Goal: Information Seeking & Learning: Learn about a topic

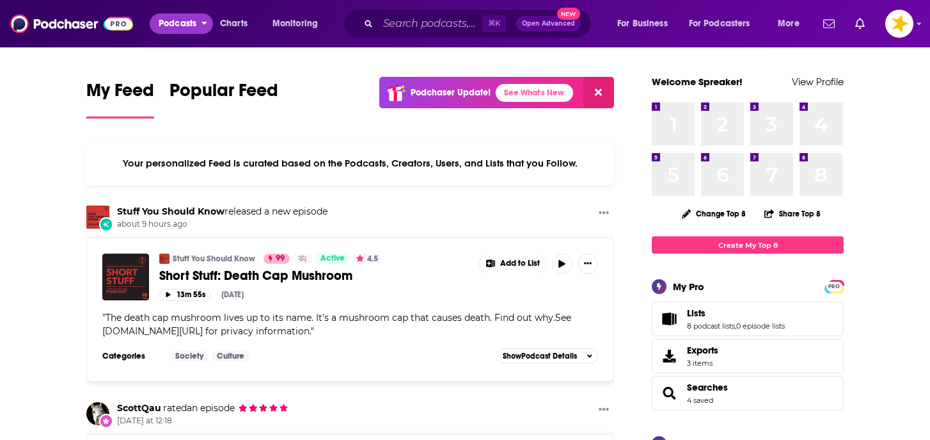
click at [175, 25] on span "Podcasts" at bounding box center [178, 24] width 38 height 18
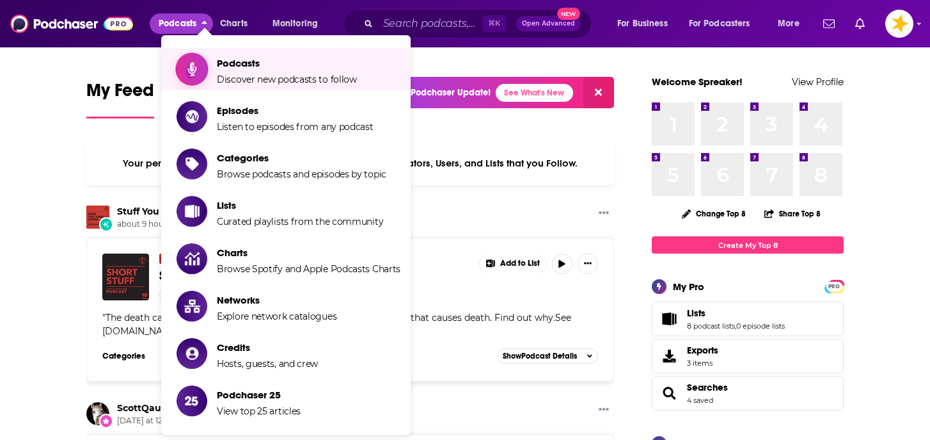
click at [219, 58] on span "Podcasts" at bounding box center [287, 63] width 140 height 12
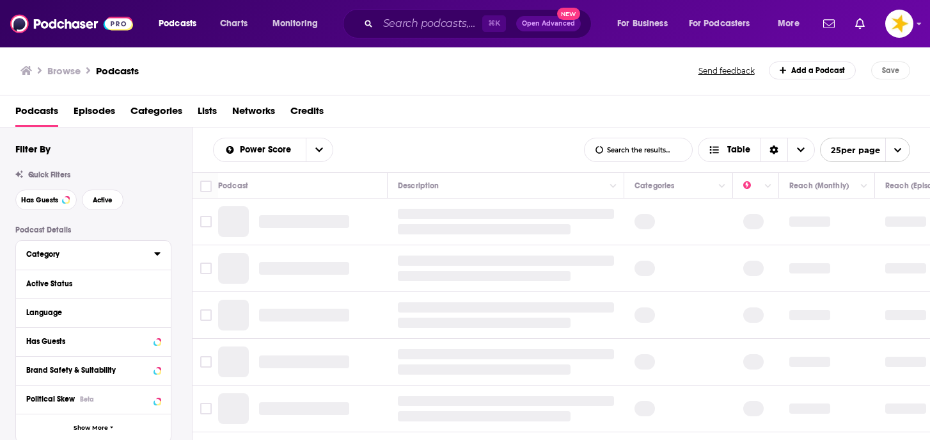
click at [70, 252] on div "Category" at bounding box center [86, 254] width 120 height 9
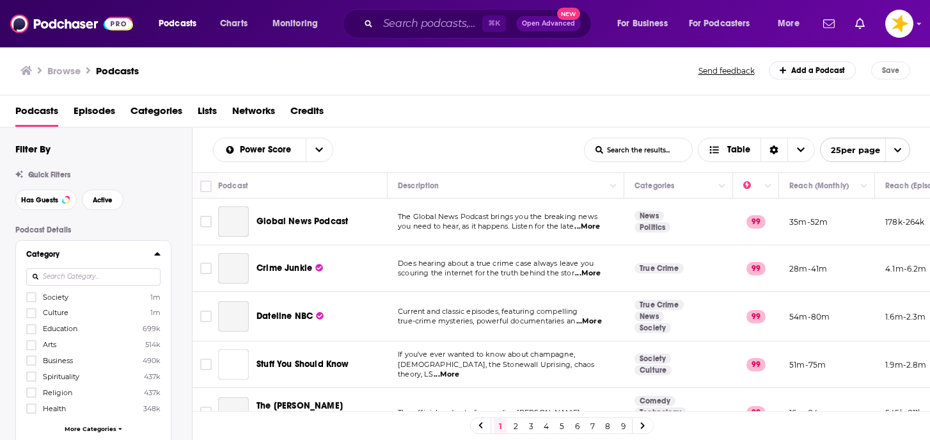
scroll to position [21, 0]
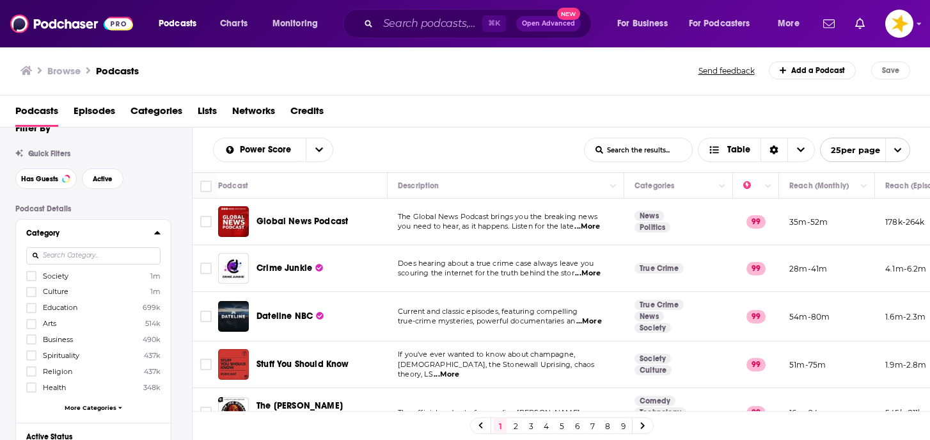
click at [160, 232] on icon at bounding box center [157, 232] width 6 height 10
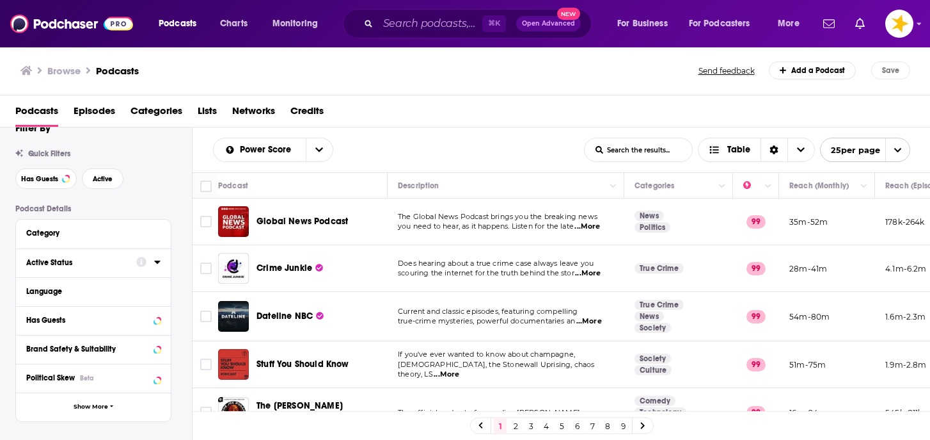
click at [107, 260] on div "Active Status" at bounding box center [77, 262] width 102 height 9
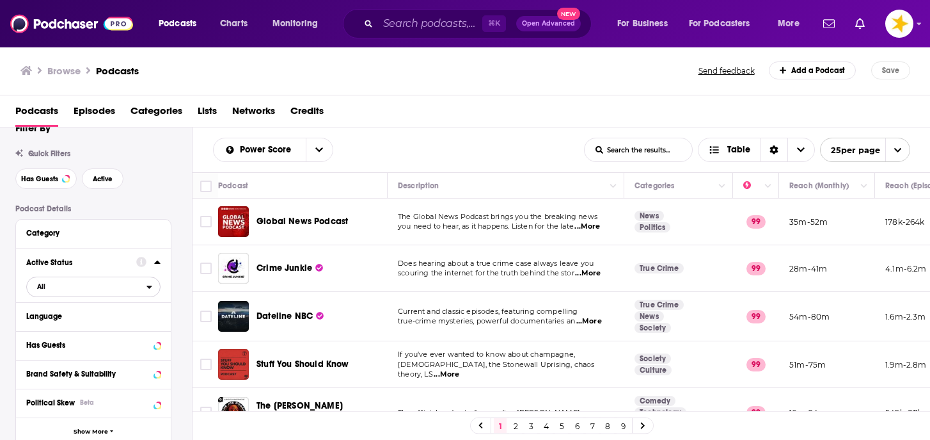
click at [71, 287] on span "All" at bounding box center [87, 286] width 120 height 17
click at [56, 331] on span "Active" at bounding box center [65, 328] width 65 height 7
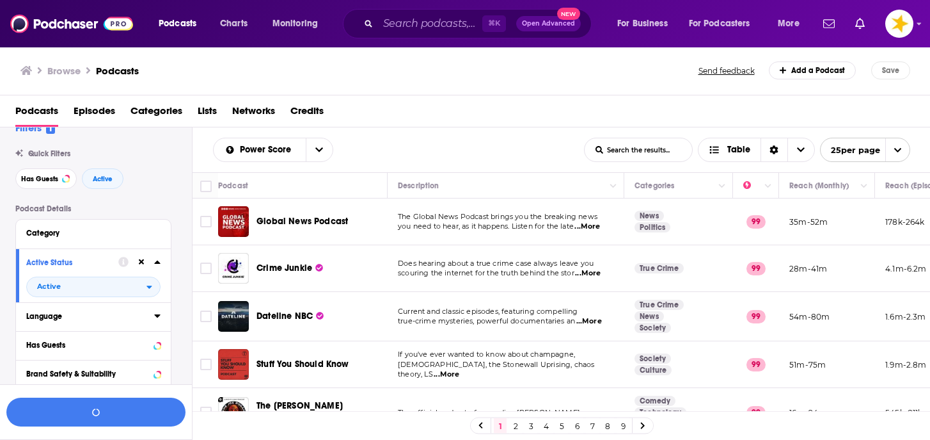
click at [65, 318] on div "Language" at bounding box center [86, 316] width 120 height 9
click at [36, 355] on div at bounding box center [32, 358] width 13 height 11
click at [31, 363] on input "multiSelectOption-en-0" at bounding box center [31, 363] width 0 height 0
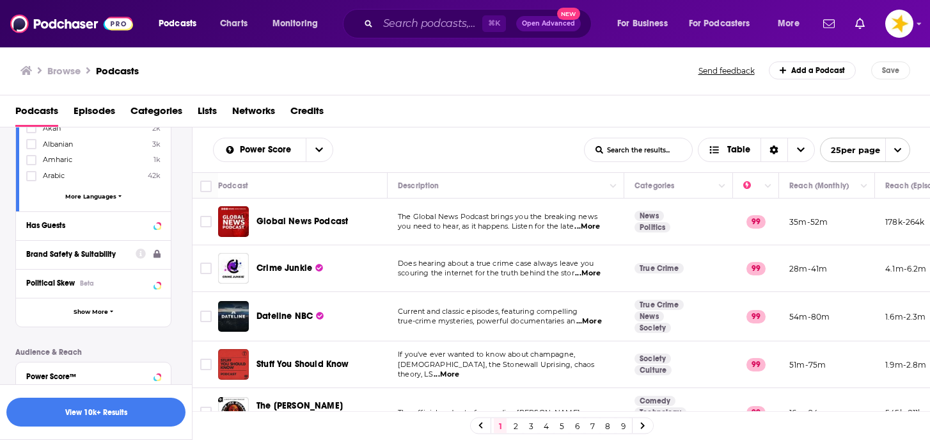
scroll to position [323, 0]
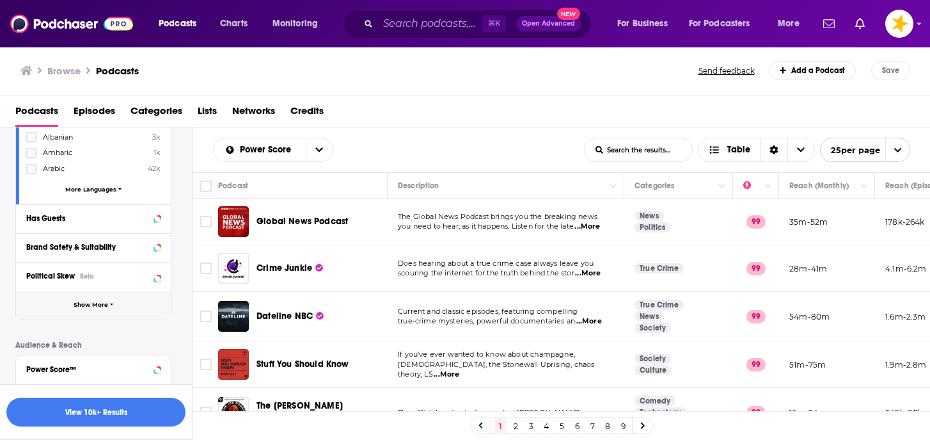
click at [83, 304] on span "Show More" at bounding box center [91, 304] width 35 height 7
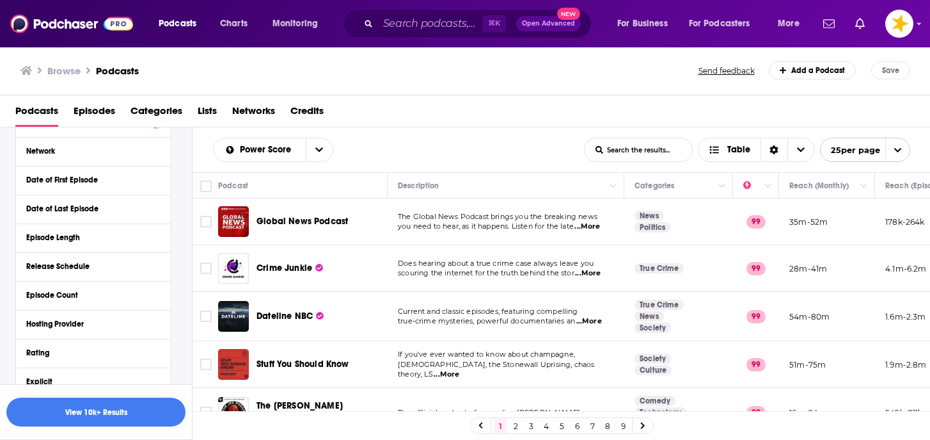
scroll to position [479, 0]
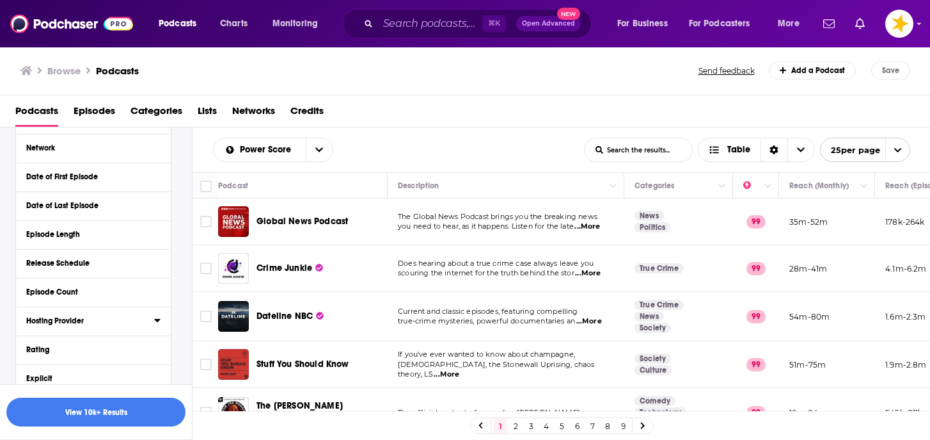
click at [75, 326] on button "Hosting Provider" at bounding box center [90, 320] width 128 height 16
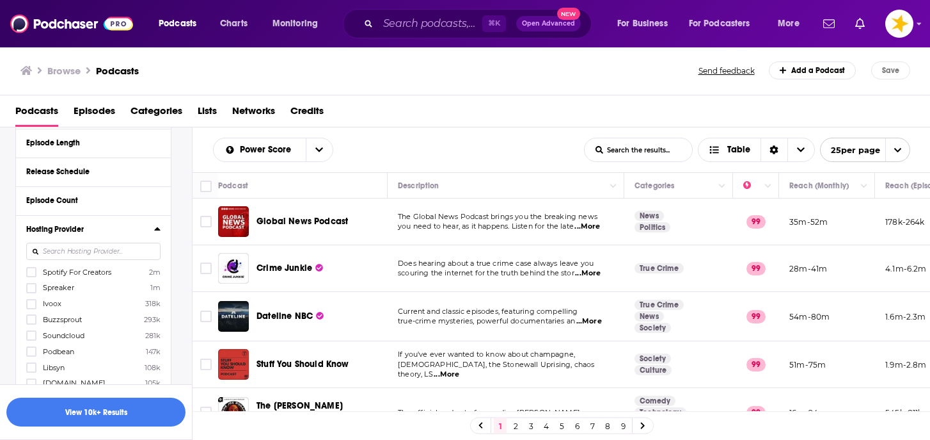
scroll to position [572, 0]
click at [29, 273] on icon at bounding box center [32, 271] width 8 height 8
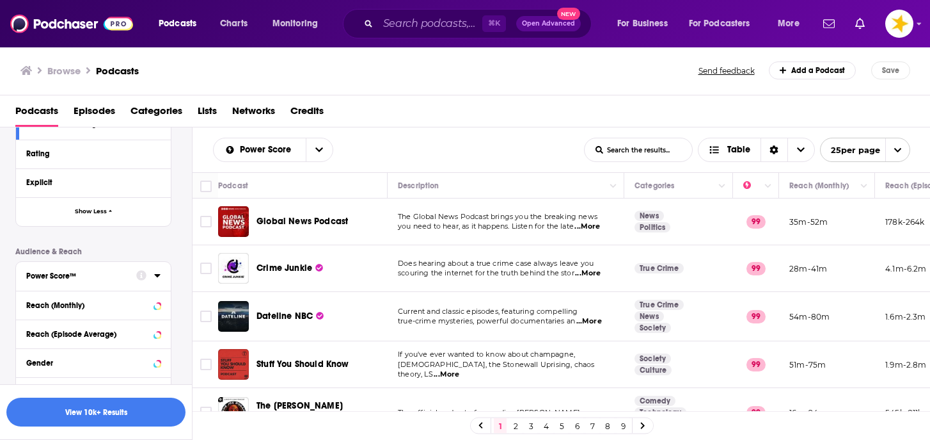
scroll to position [850, 0]
click at [90, 266] on button "Power Score™" at bounding box center [81, 274] width 110 height 16
click at [105, 272] on div "Power Score™" at bounding box center [77, 275] width 102 height 9
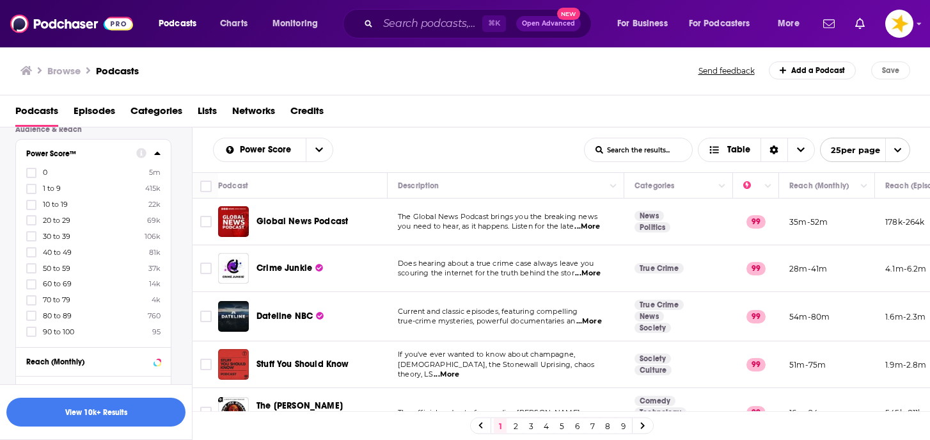
scroll to position [977, 0]
click at [29, 260] on icon at bounding box center [32, 263] width 8 height 6
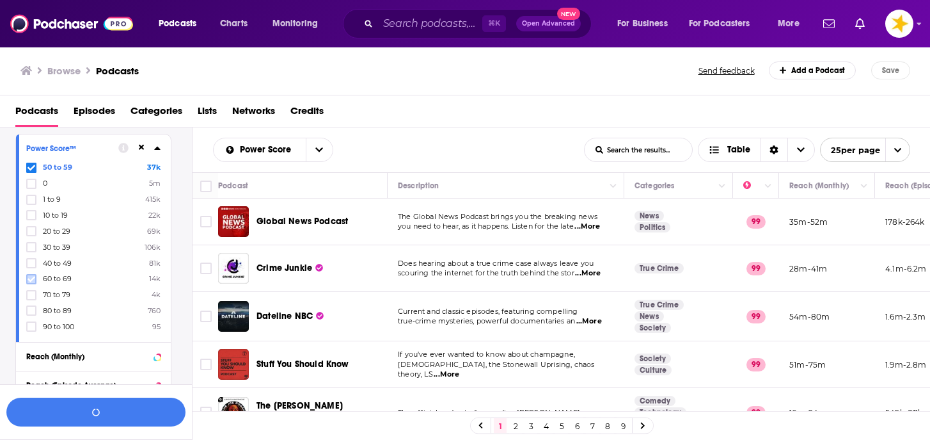
click at [31, 275] on icon at bounding box center [32, 279] width 8 height 8
click at [124, 413] on button "View 2k Results" at bounding box center [95, 411] width 179 height 29
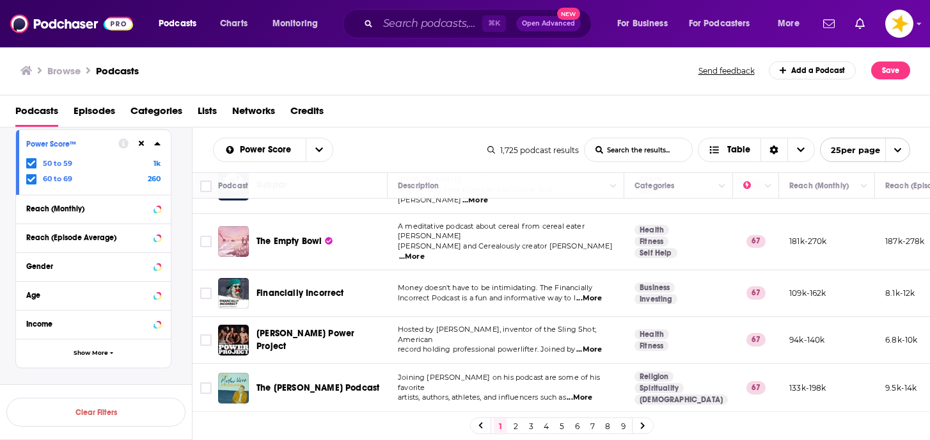
scroll to position [1017, 0]
click at [516, 424] on link "2" at bounding box center [515, 425] width 13 height 15
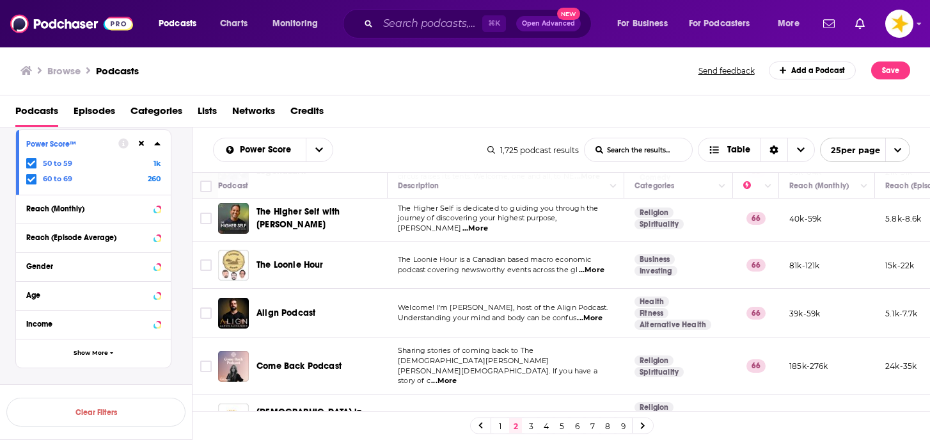
scroll to position [466, 0]
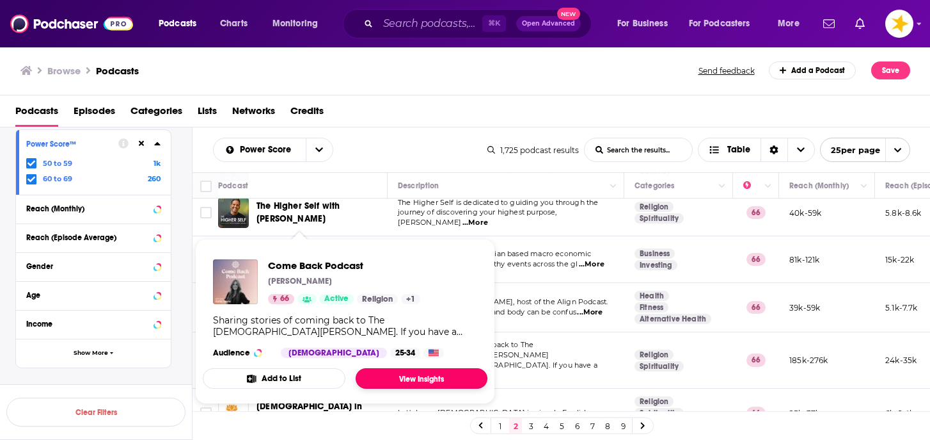
click at [424, 375] on link "View Insights" at bounding box center [422, 378] width 132 height 20
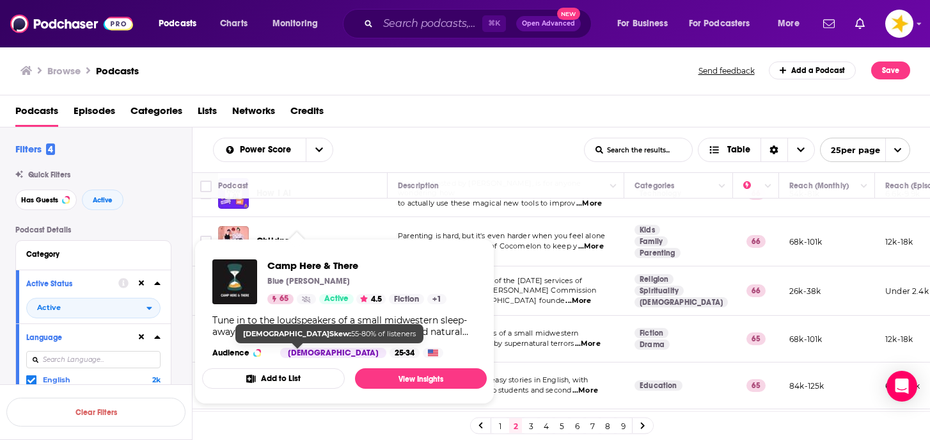
scroll to position [991, 0]
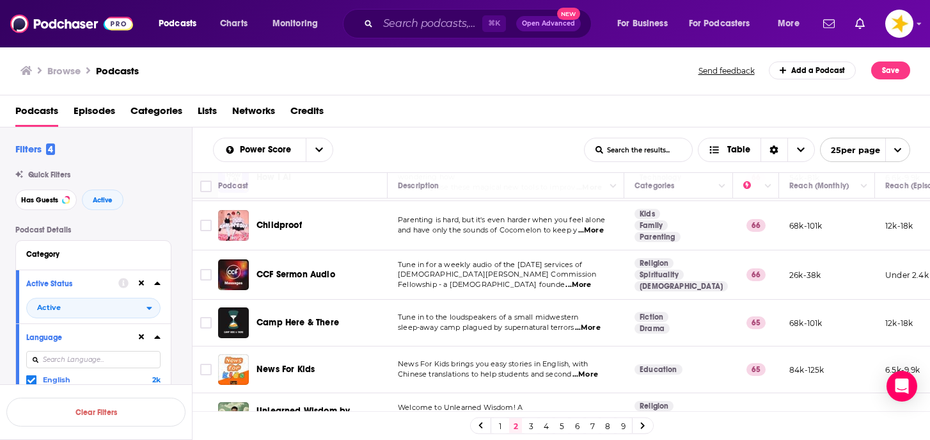
click at [534, 424] on link "3" at bounding box center [531, 425] width 13 height 15
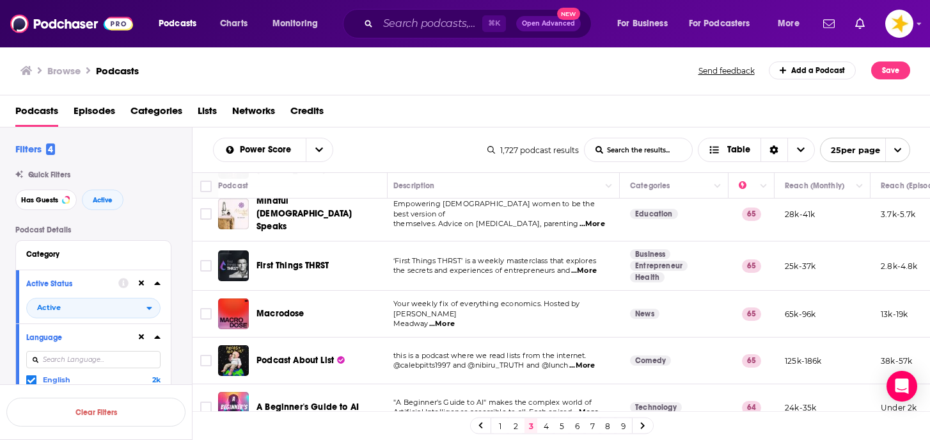
scroll to position [958, 4]
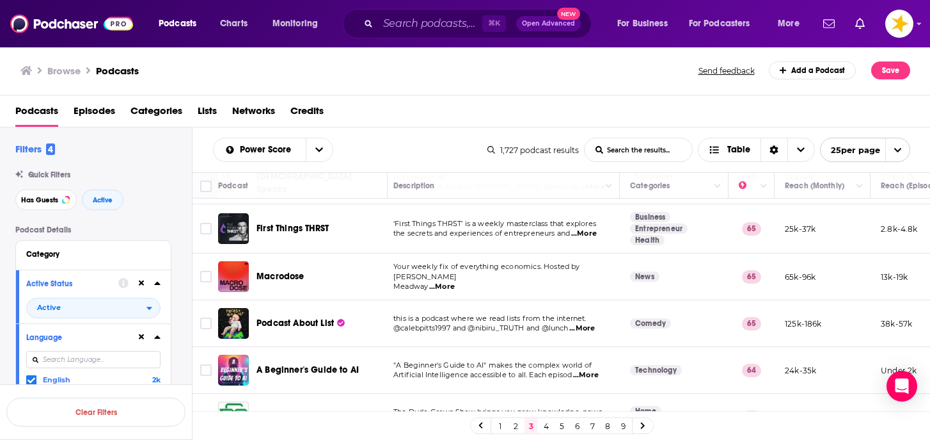
click at [546, 429] on link "4" at bounding box center [546, 425] width 13 height 15
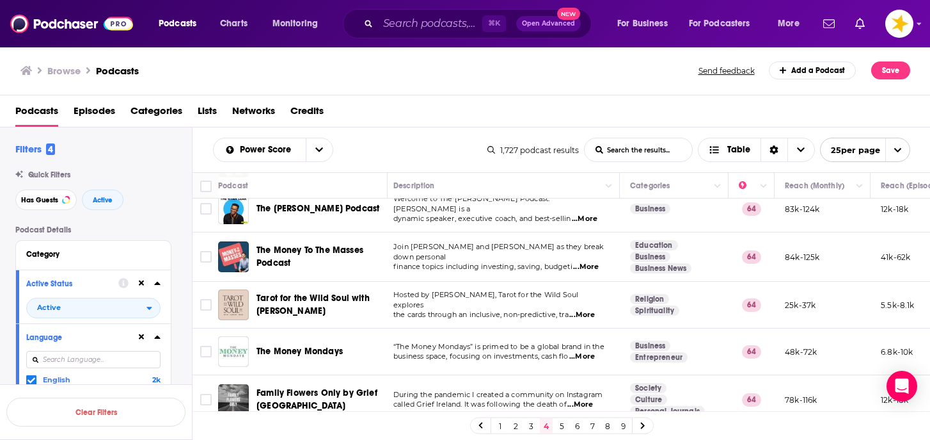
scroll to position [211, 4]
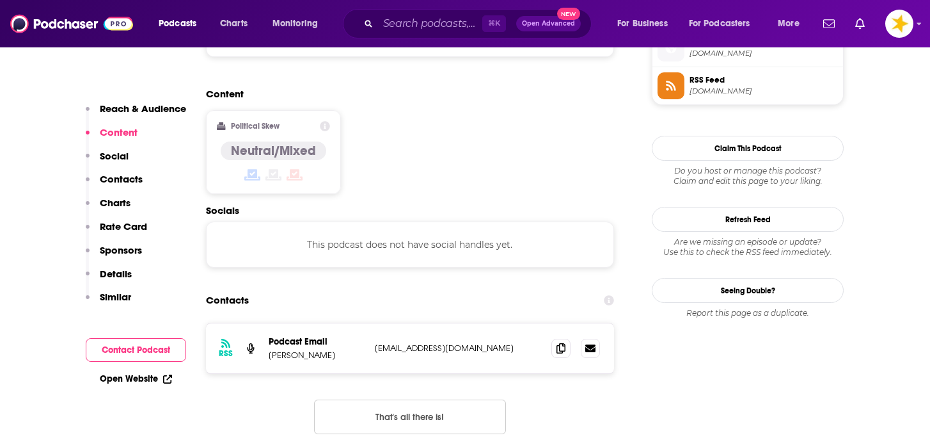
scroll to position [956, 0]
click at [560, 341] on icon at bounding box center [561, 346] width 9 height 10
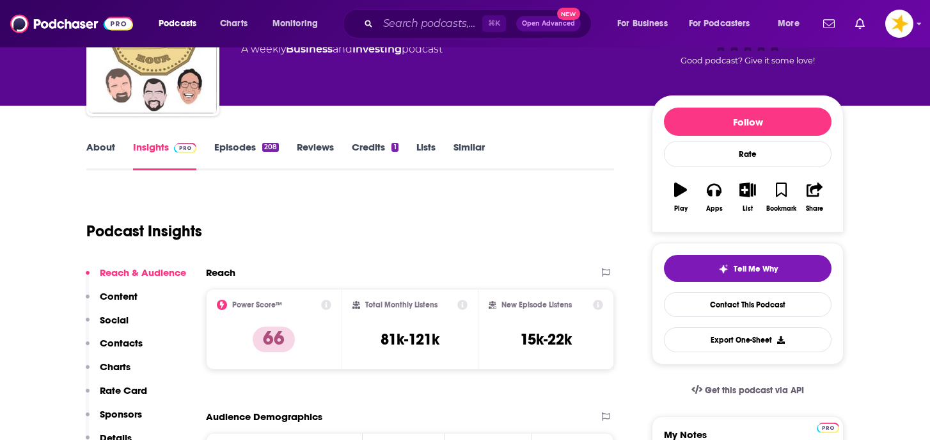
scroll to position [100, 0]
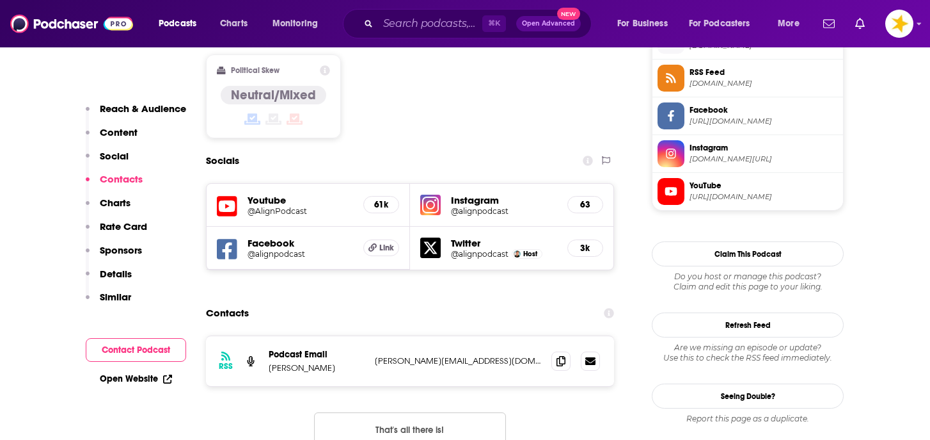
scroll to position [1065, 0]
click at [557, 355] on icon at bounding box center [561, 360] width 9 height 10
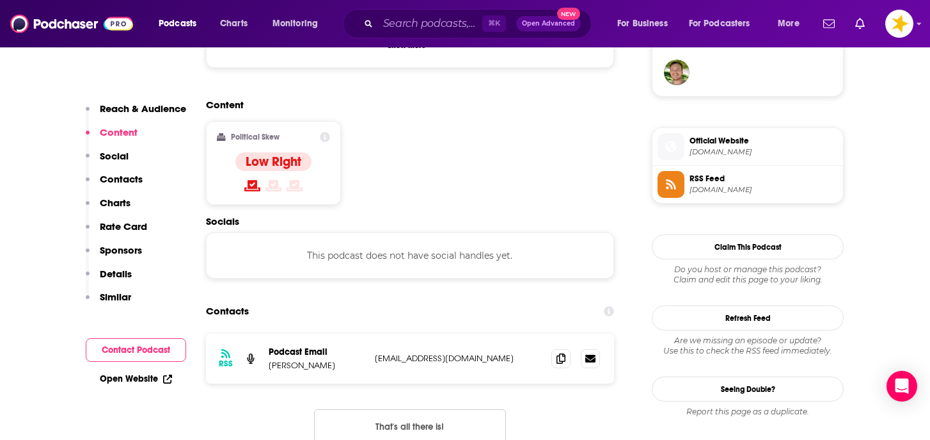
scroll to position [960, 0]
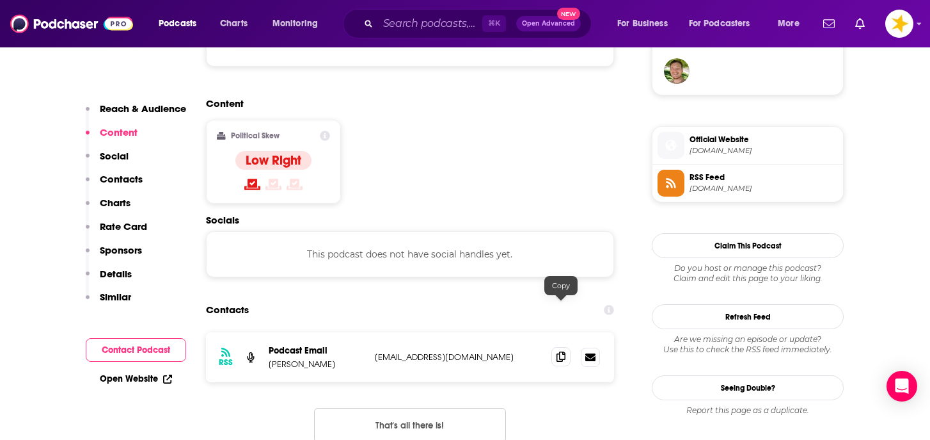
click at [560, 351] on icon at bounding box center [561, 356] width 9 height 10
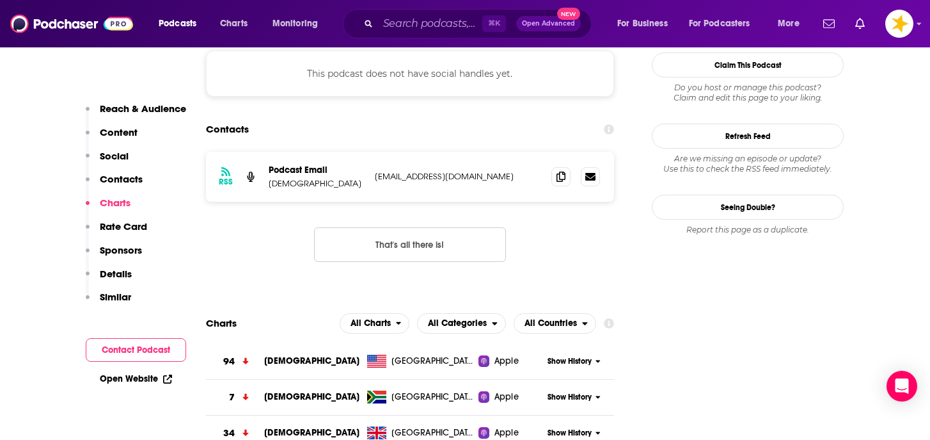
scroll to position [1131, 0]
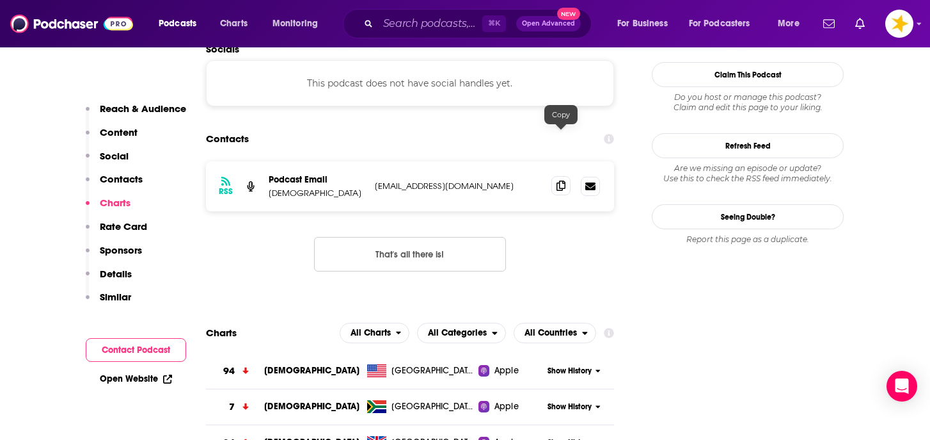
click at [554, 176] on span at bounding box center [561, 185] width 19 height 19
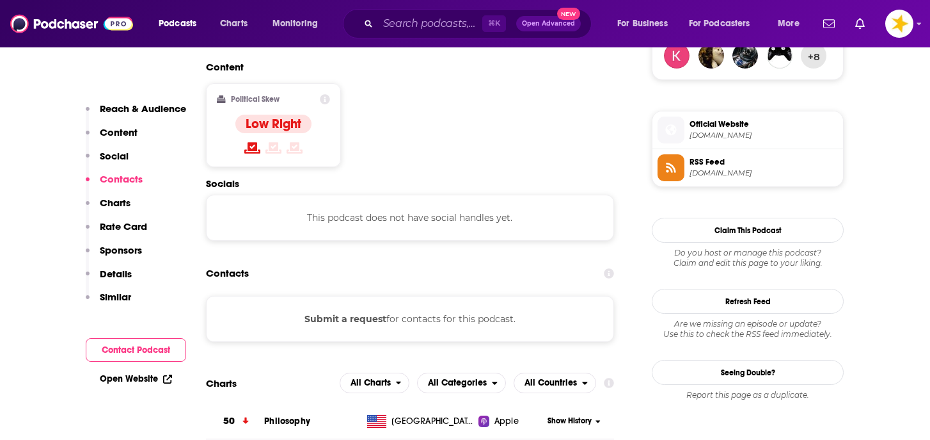
scroll to position [973, 0]
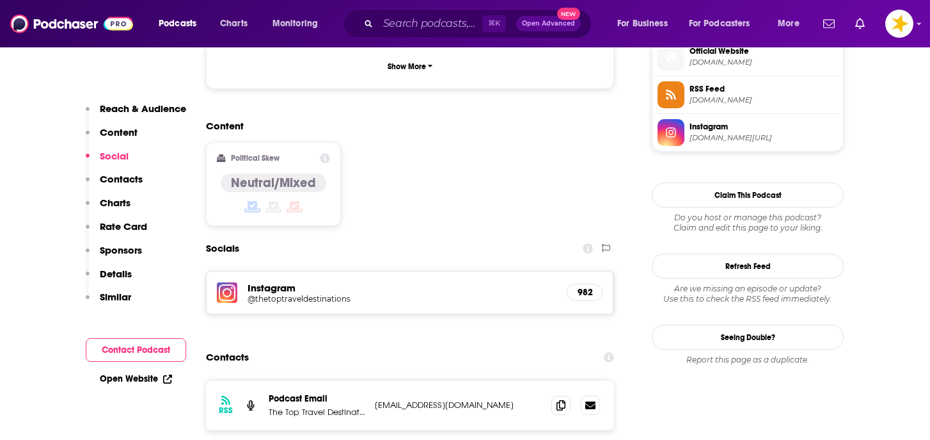
scroll to position [946, 0]
click at [557, 399] on icon at bounding box center [561, 404] width 9 height 10
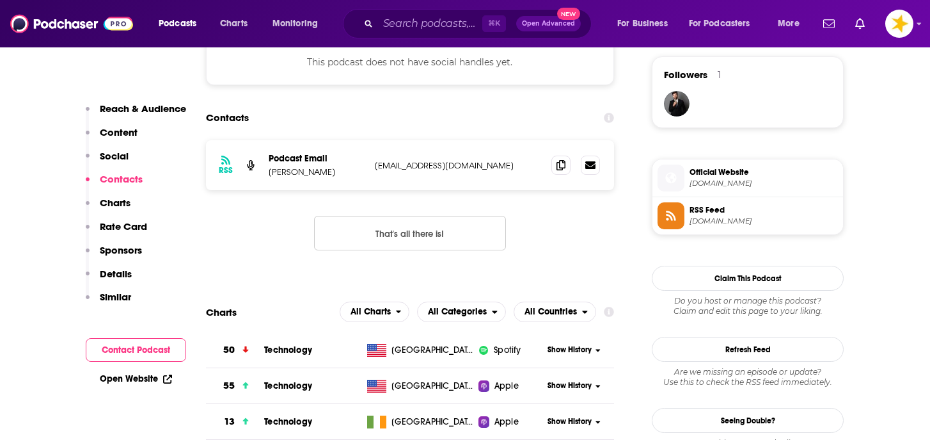
scroll to position [938, 0]
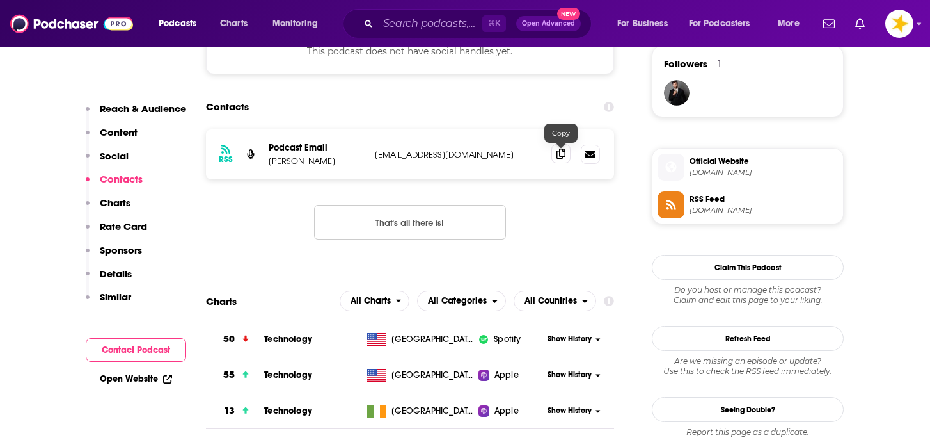
click at [561, 159] on icon at bounding box center [561, 153] width 9 height 10
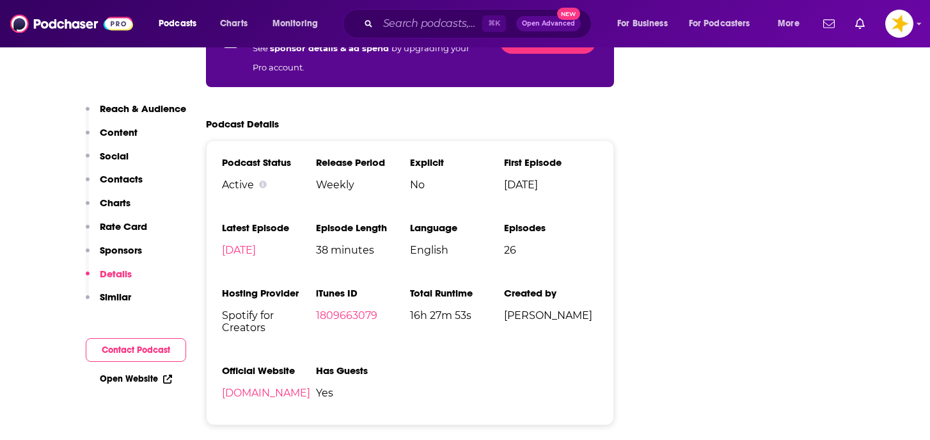
scroll to position [1865, 0]
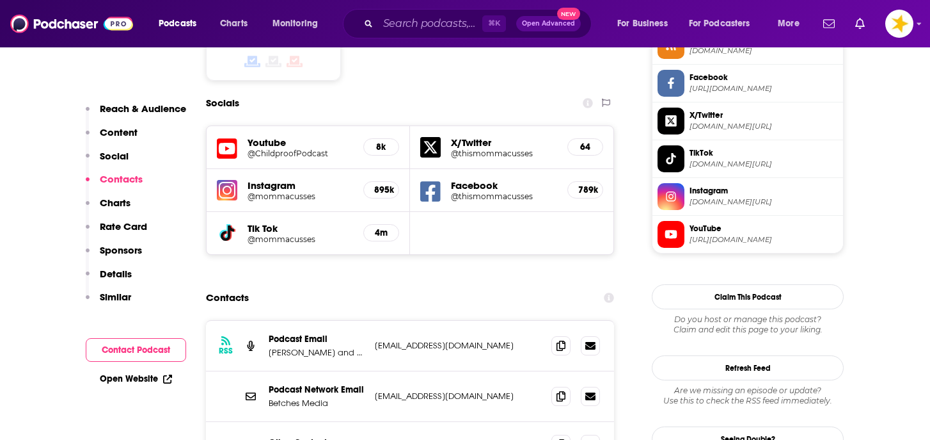
scroll to position [1101, 0]
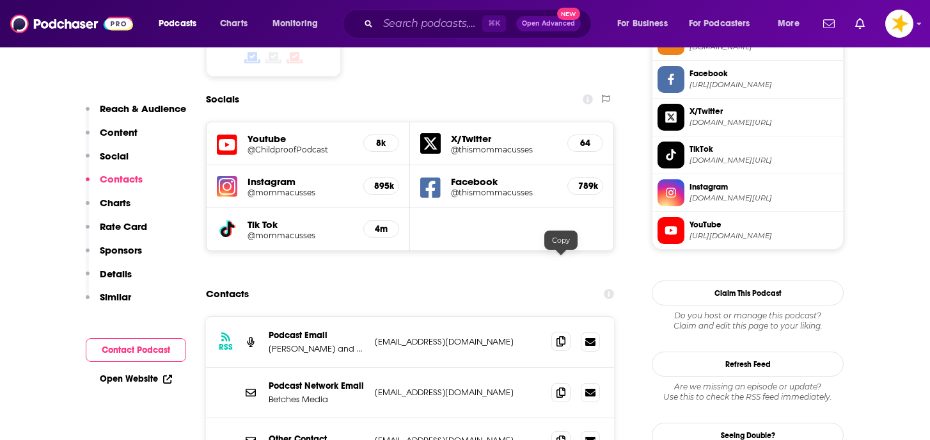
click at [559, 336] on icon at bounding box center [561, 341] width 9 height 10
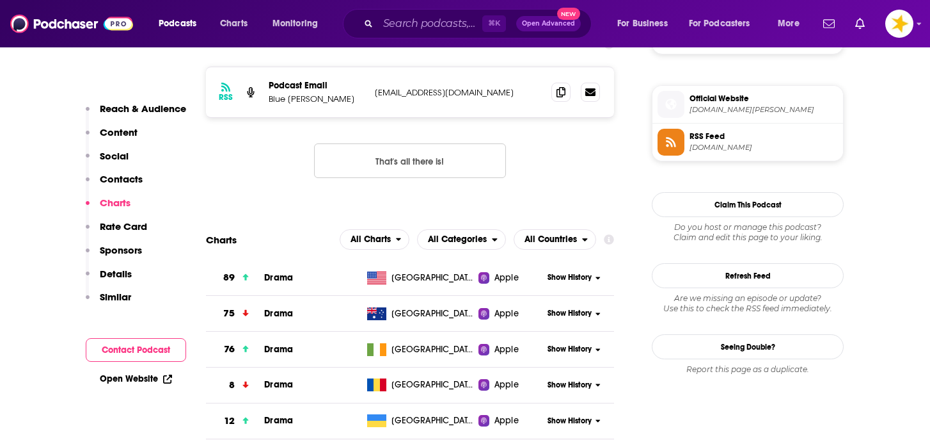
scroll to position [1011, 0]
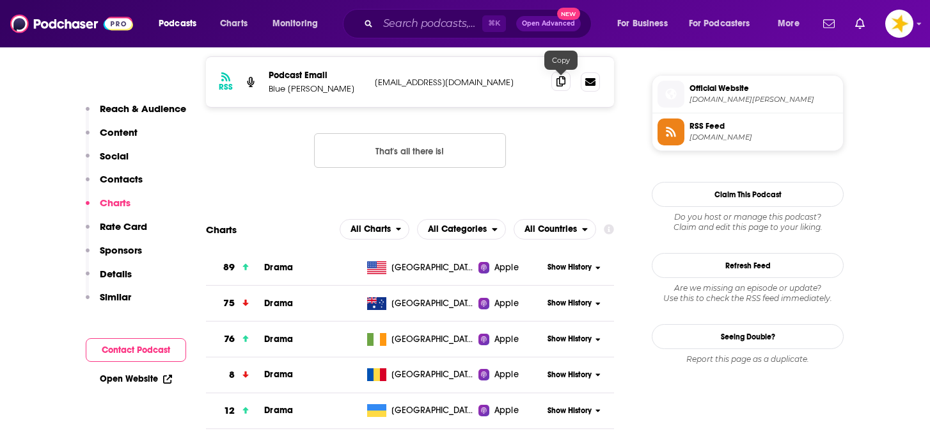
click at [563, 81] on icon at bounding box center [561, 81] width 9 height 10
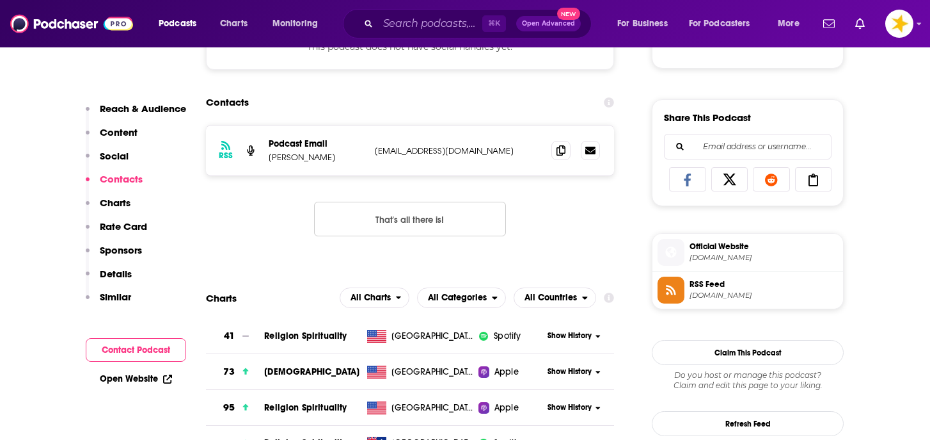
scroll to position [753, 0]
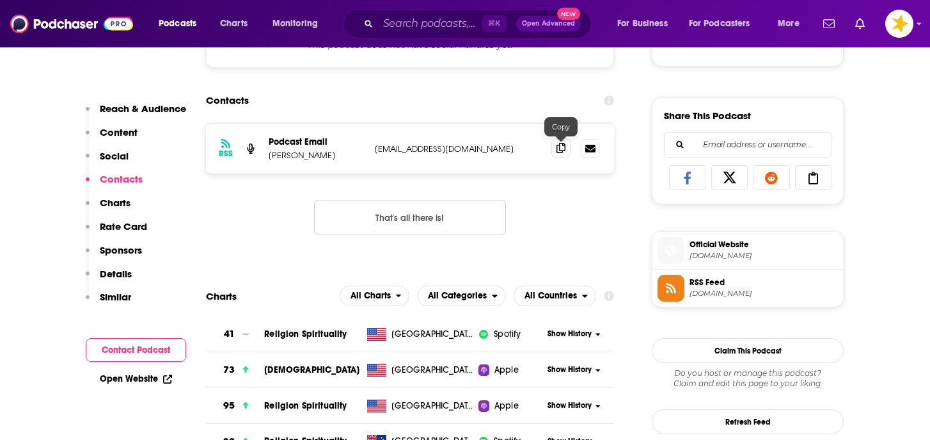
click at [558, 143] on icon at bounding box center [561, 148] width 9 height 10
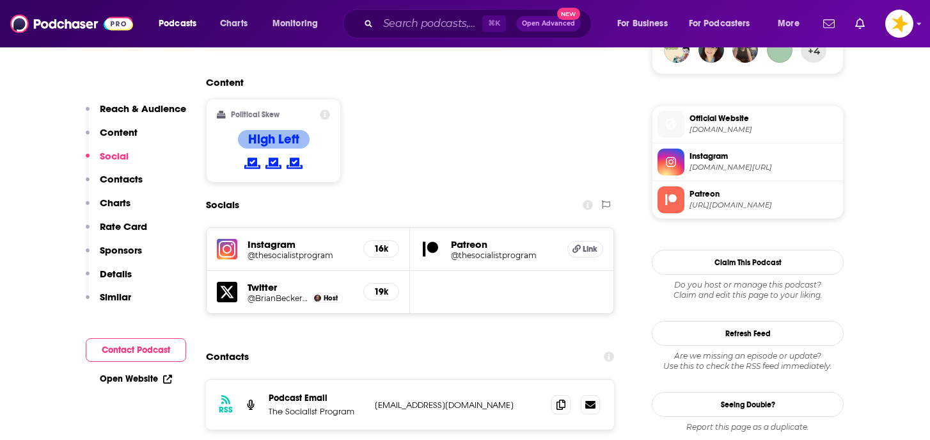
scroll to position [992, 0]
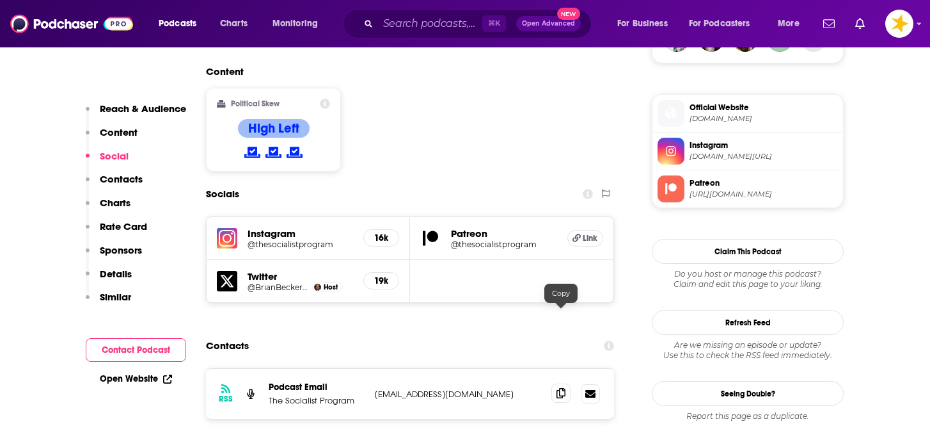
click at [564, 388] on icon at bounding box center [561, 393] width 9 height 10
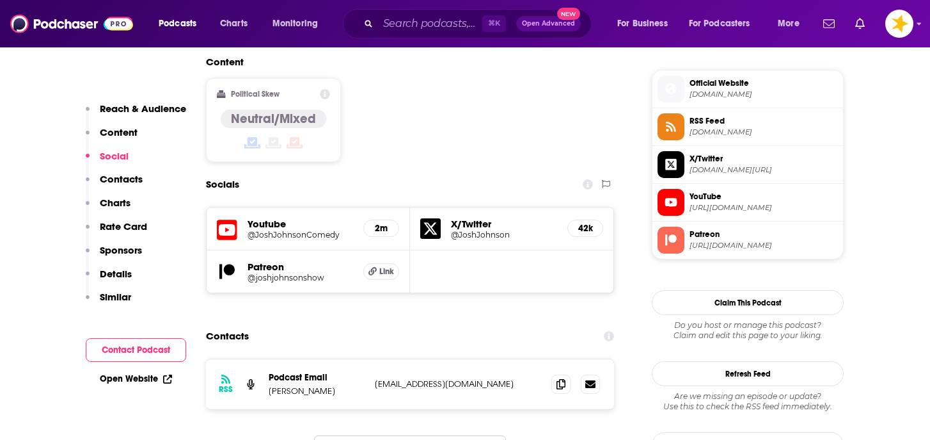
scroll to position [1017, 0]
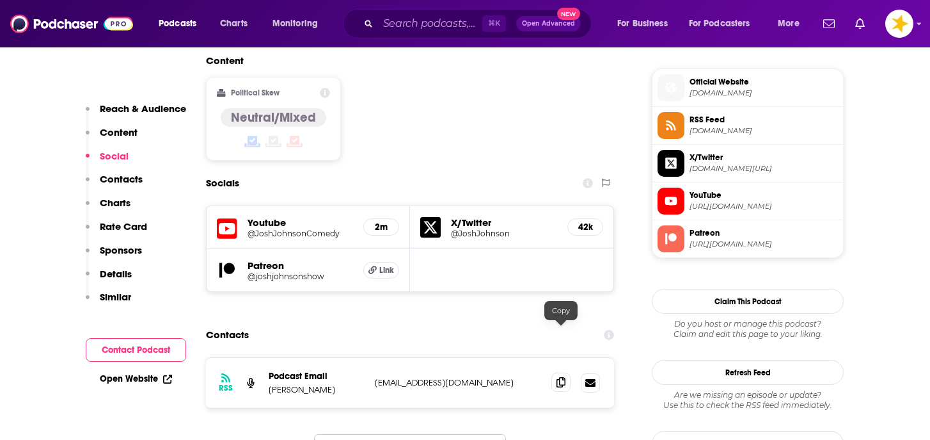
click at [557, 377] on icon at bounding box center [561, 382] width 9 height 10
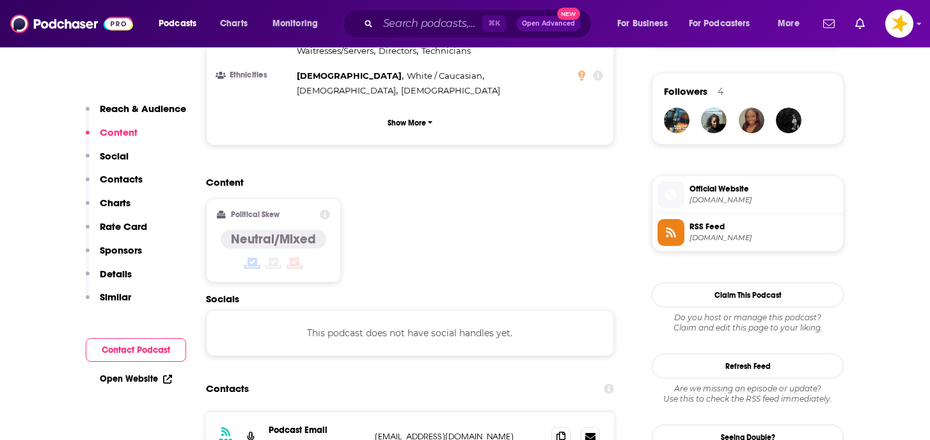
scroll to position [915, 0]
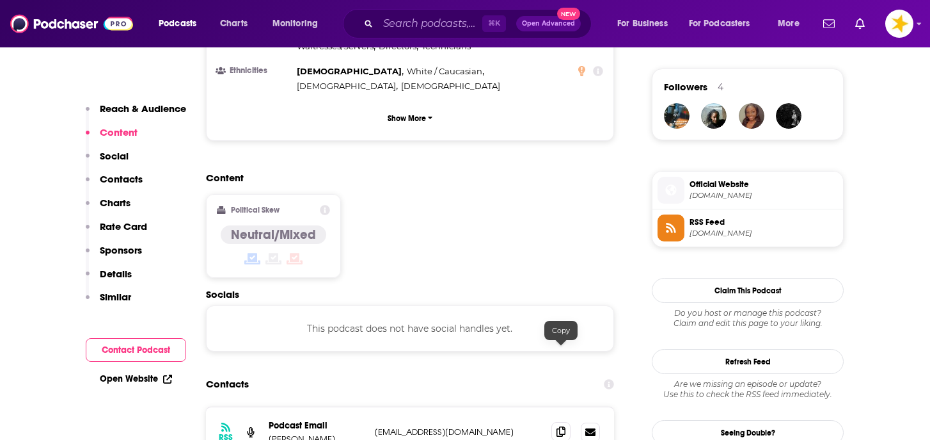
click at [562, 426] on icon at bounding box center [561, 431] width 9 height 10
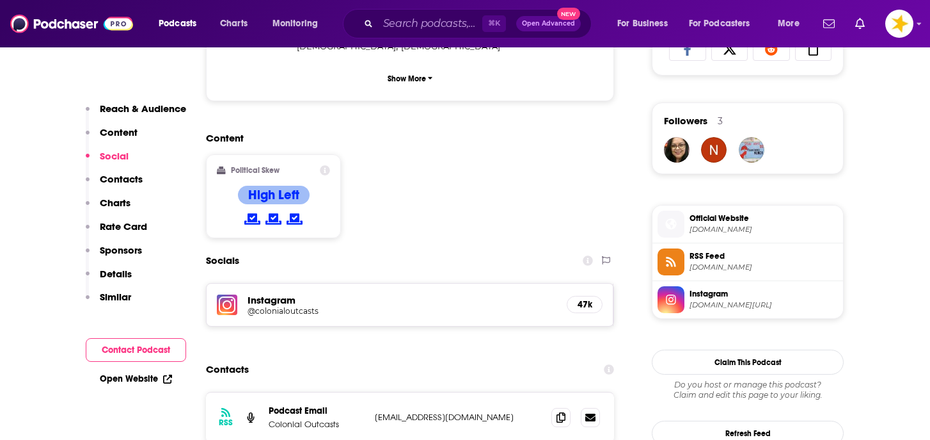
scroll to position [883, 0]
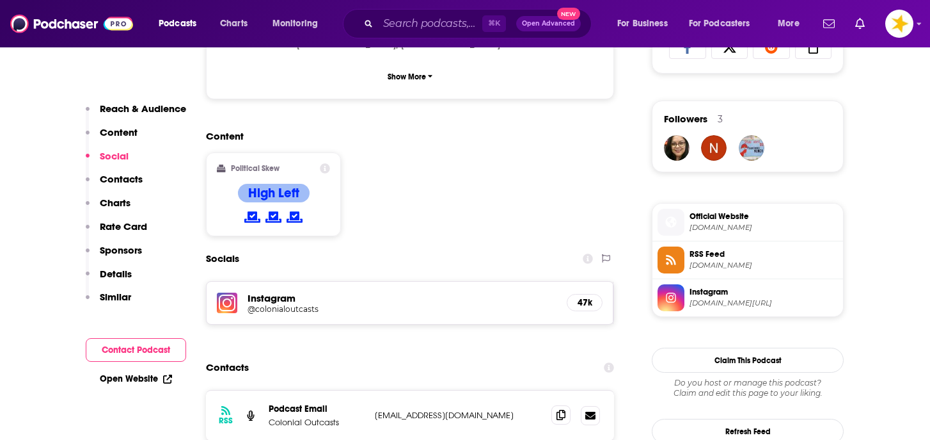
click at [565, 410] on icon at bounding box center [561, 415] width 9 height 10
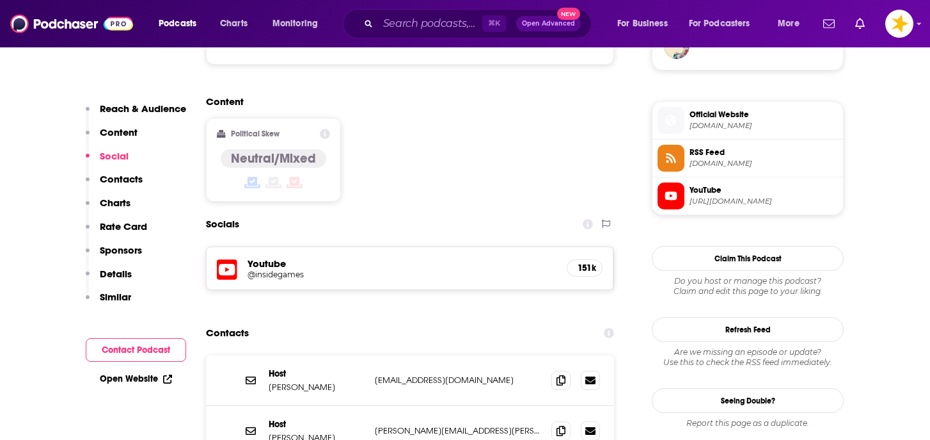
scroll to position [987, 0]
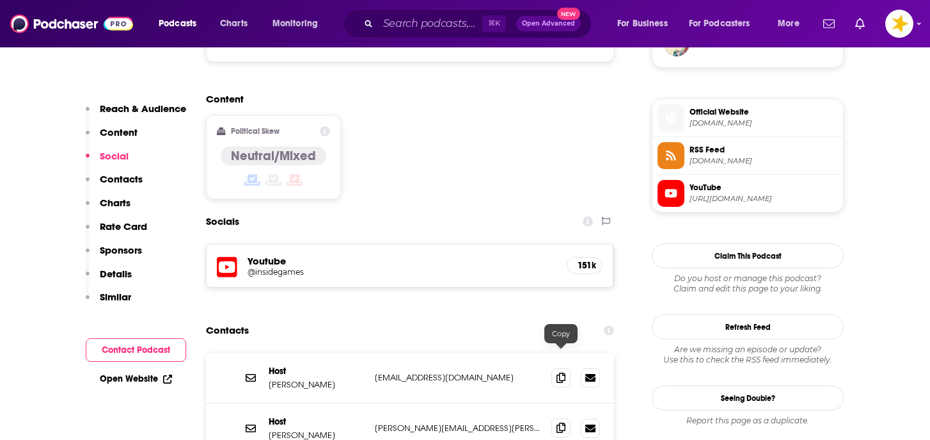
click at [555, 418] on span at bounding box center [561, 427] width 19 height 19
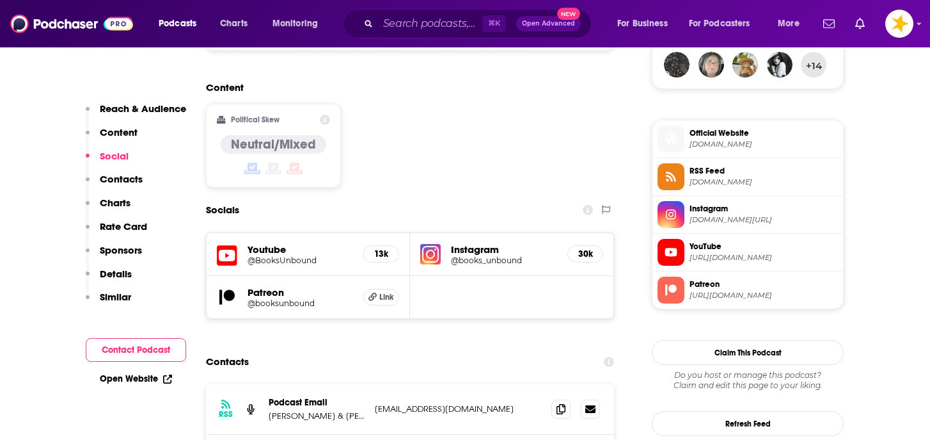
scroll to position [979, 0]
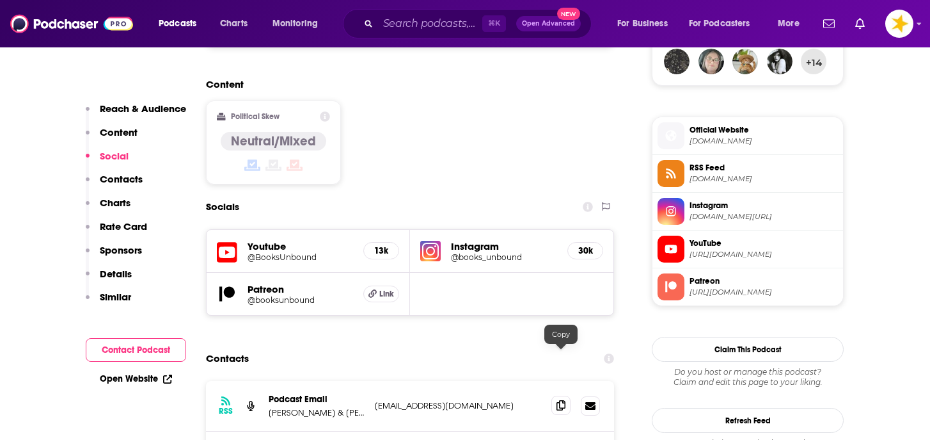
click at [559, 400] on icon at bounding box center [561, 405] width 9 height 10
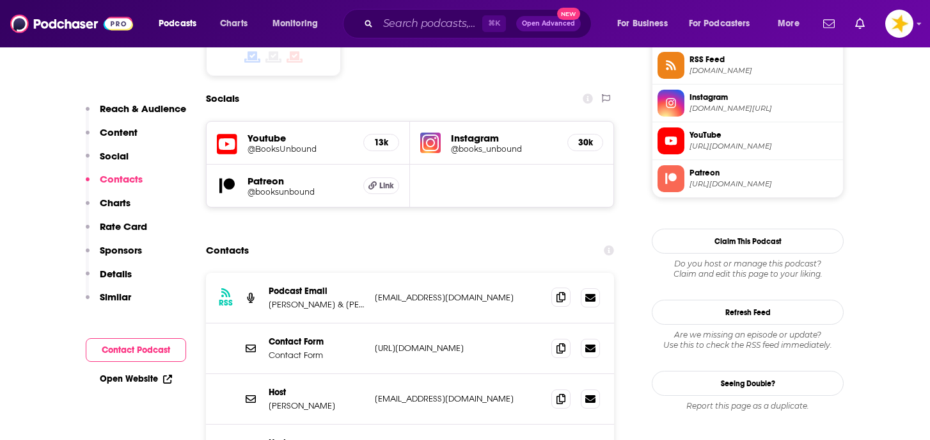
scroll to position [1088, 0]
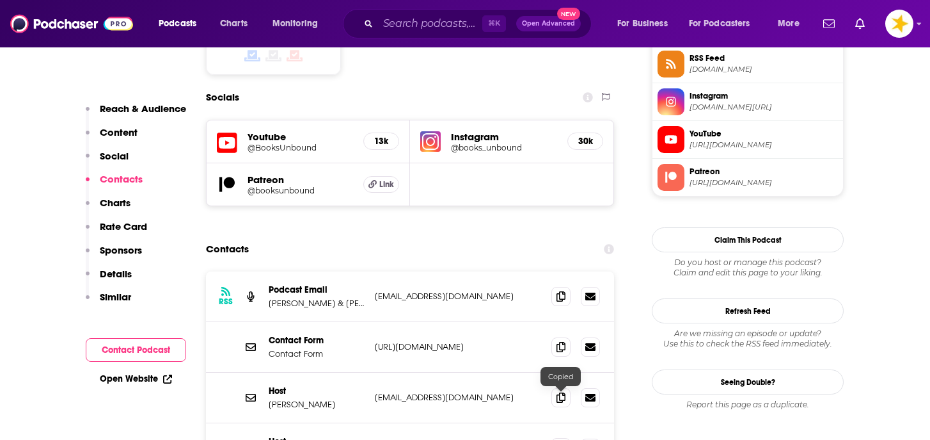
click at [562, 439] on icon at bounding box center [561, 447] width 9 height 10
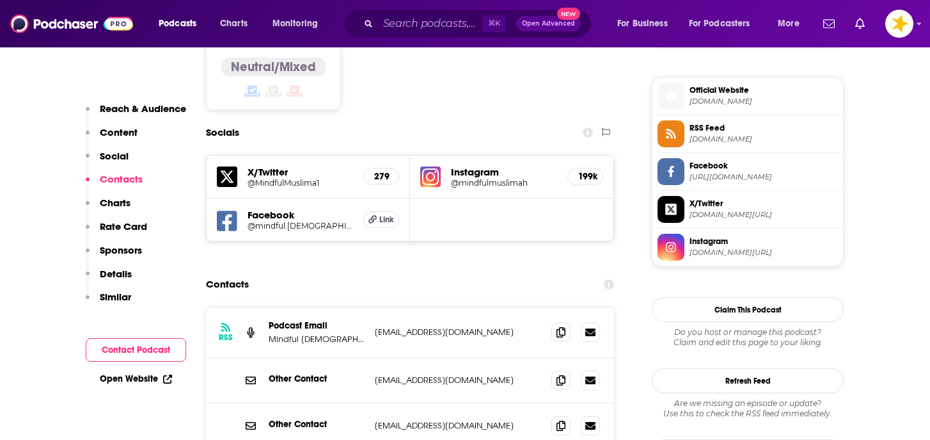
scroll to position [1017, 0]
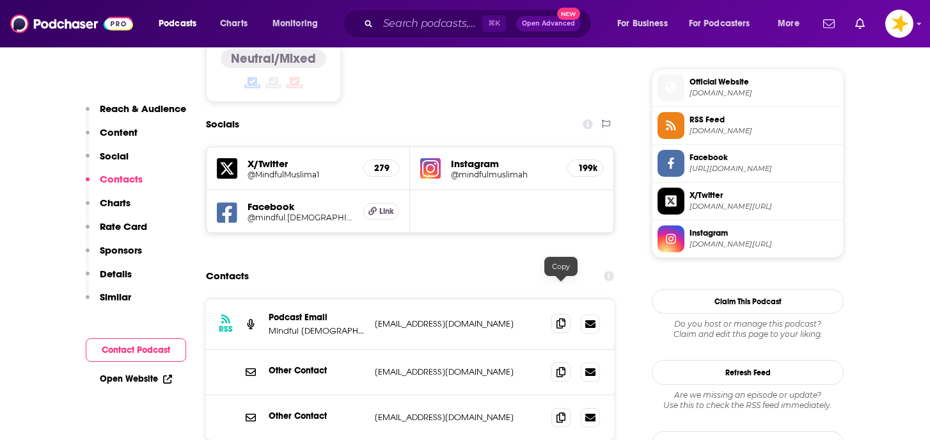
click at [557, 318] on icon at bounding box center [561, 323] width 9 height 10
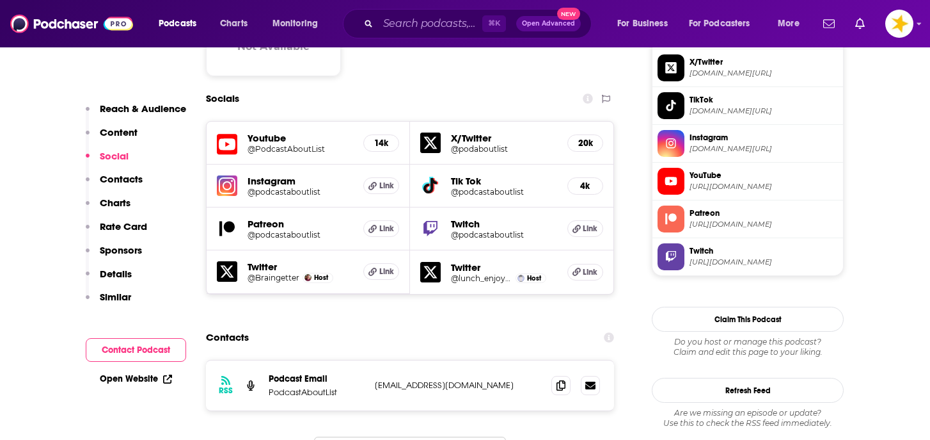
scroll to position [1113, 0]
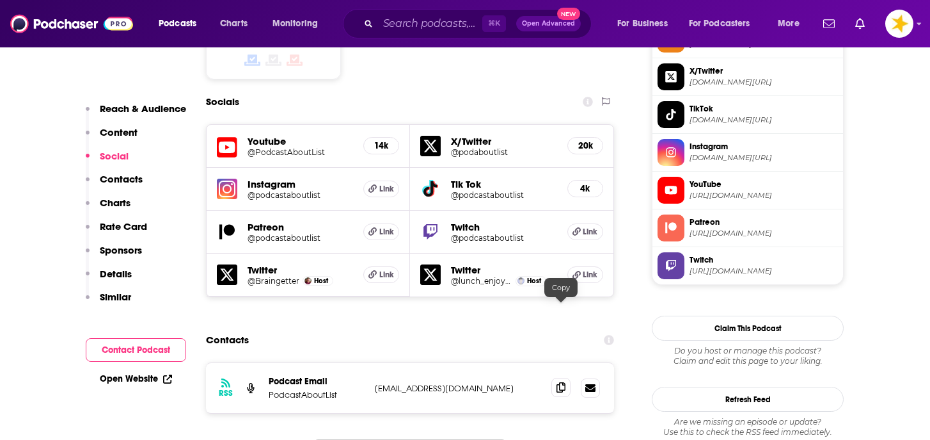
click at [557, 382] on icon at bounding box center [561, 387] width 9 height 10
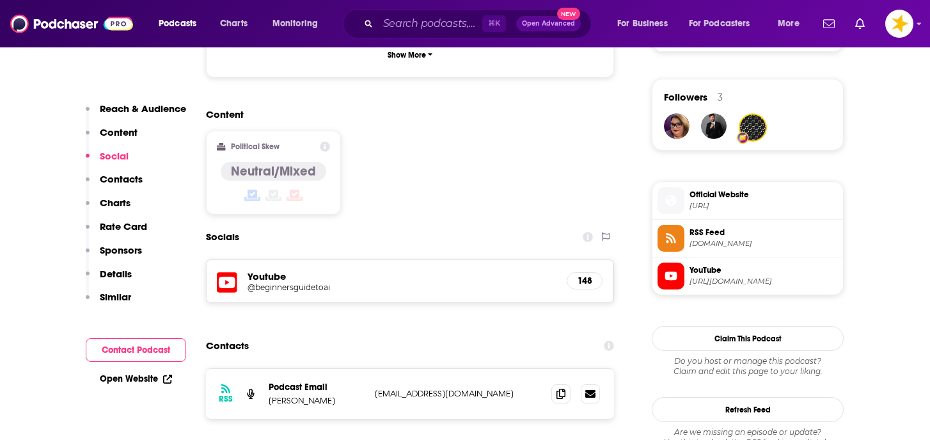
scroll to position [934, 0]
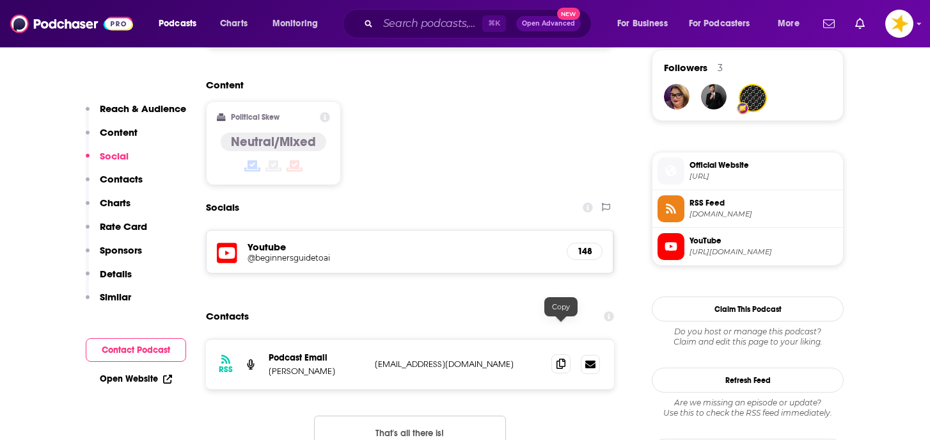
click at [562, 358] on icon at bounding box center [561, 363] width 9 height 10
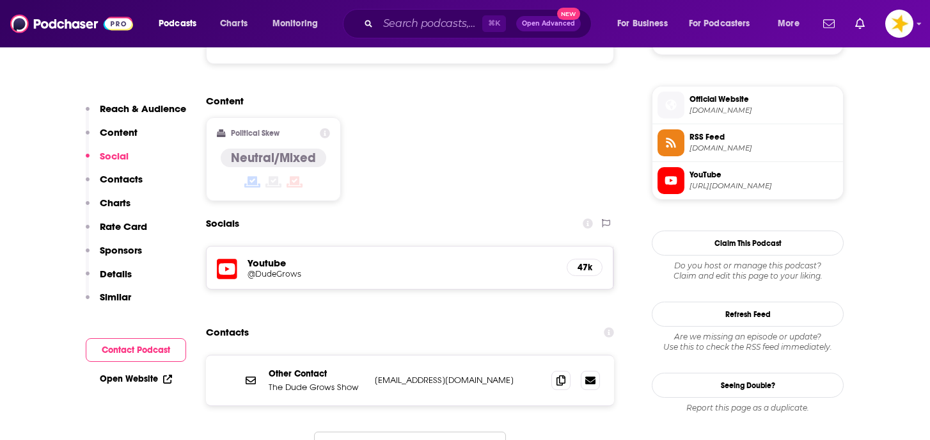
scroll to position [1001, 0]
click at [558, 374] on icon at bounding box center [561, 379] width 9 height 10
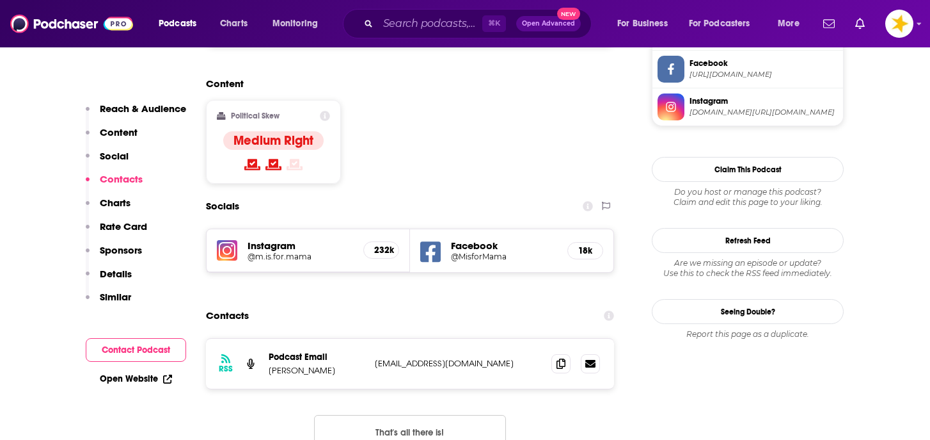
scroll to position [1013, 0]
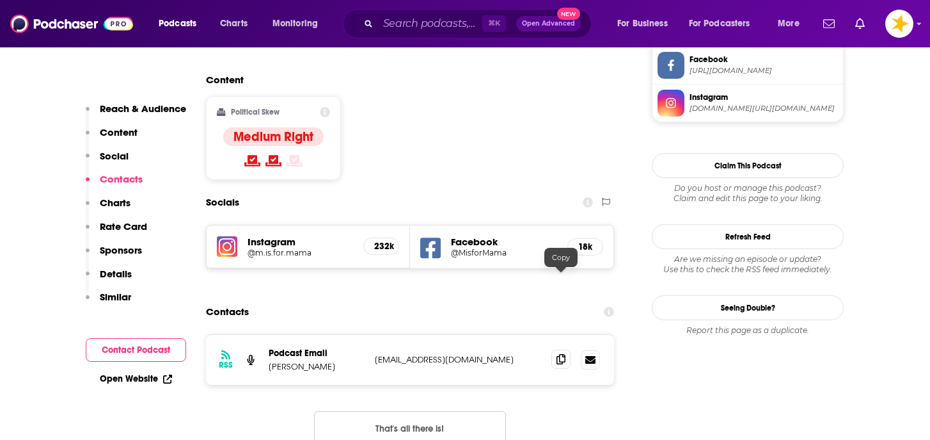
click at [557, 354] on icon at bounding box center [561, 359] width 9 height 10
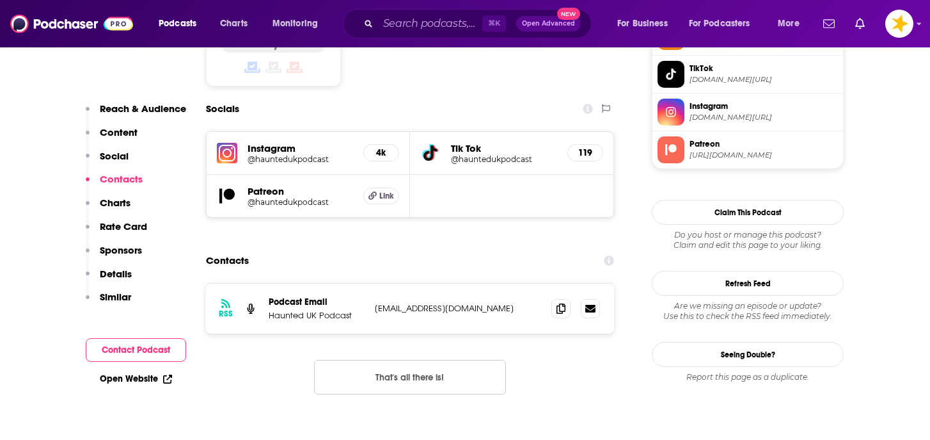
scroll to position [1111, 0]
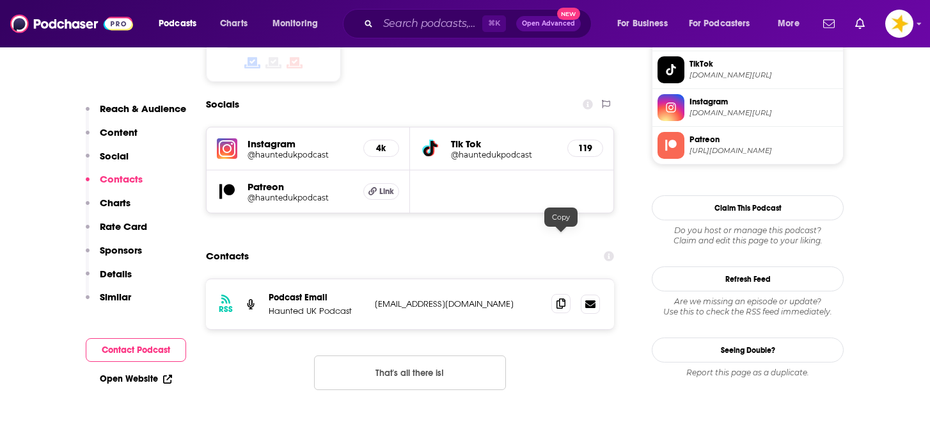
click at [559, 298] on icon at bounding box center [561, 303] width 9 height 10
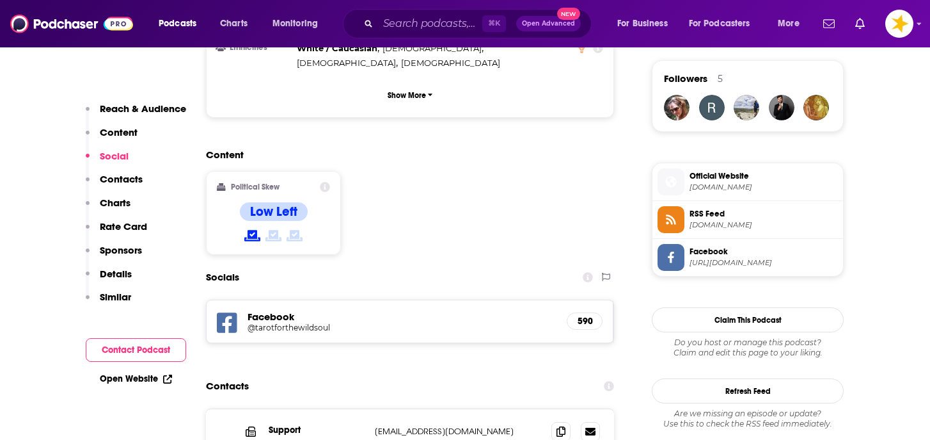
scroll to position [961, 0]
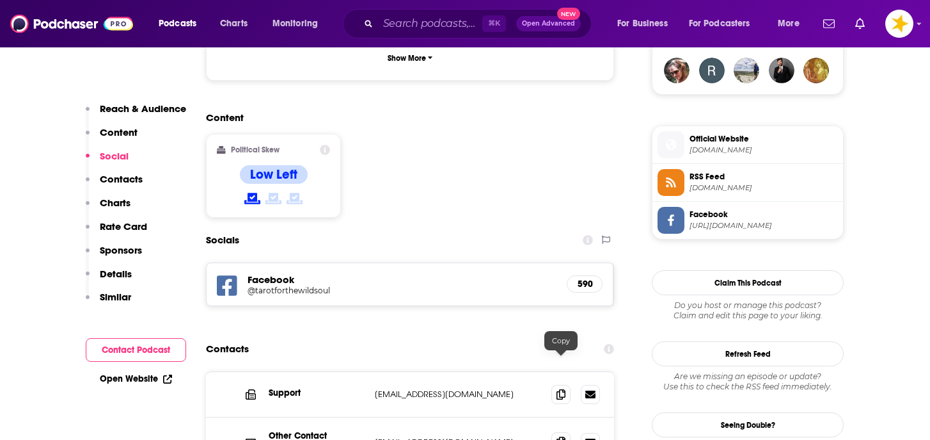
click at [561, 436] on icon at bounding box center [561, 441] width 9 height 10
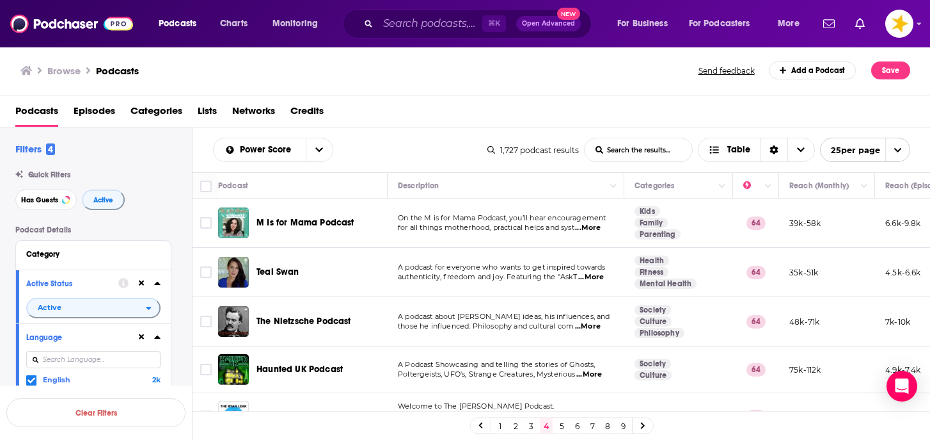
scroll to position [211, 4]
